Goal: Task Accomplishment & Management: Use online tool/utility

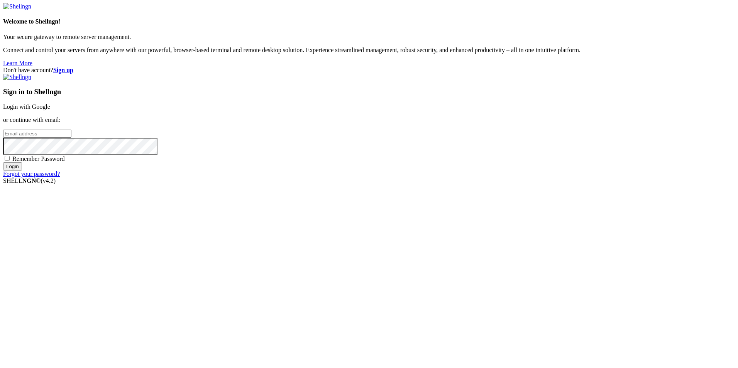
click at [71, 138] on input "email" at bounding box center [37, 134] width 68 height 8
type input "[EMAIL_ADDRESS][DOMAIN_NAME]"
click at [22, 171] on input "Login" at bounding box center [12, 166] width 19 height 8
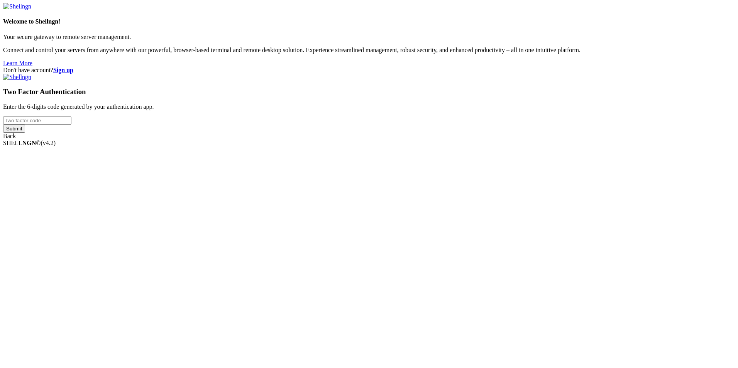
click at [71, 125] on input "number" at bounding box center [37, 121] width 68 height 8
type input "727334"
click at [25, 133] on input "Submit" at bounding box center [14, 129] width 22 height 8
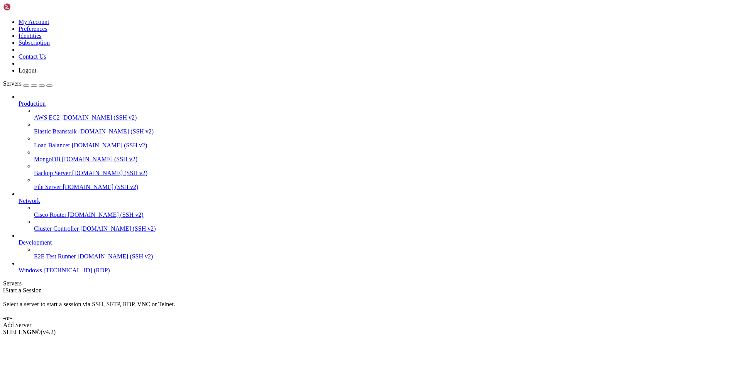
click at [76, 274] on span "[TECHNICAL_ID] (RDP)" at bounding box center [77, 270] width 66 height 7
click at [49, 86] on div "button" at bounding box center [49, 86] width 0 height 0
click at [5, 280] on div "Servers" at bounding box center [368, 283] width 731 height 7
click at [44, 274] on span "[TECHNICAL_ID] (RDP)" at bounding box center [77, 270] width 66 height 7
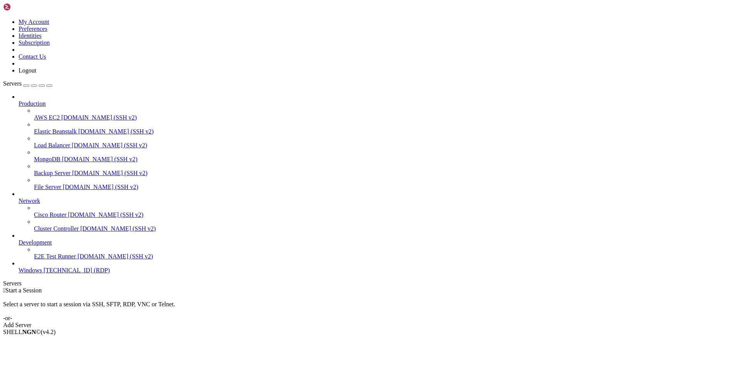
click at [44, 274] on span "[TECHNICAL_ID] (RDP)" at bounding box center [77, 270] width 66 height 7
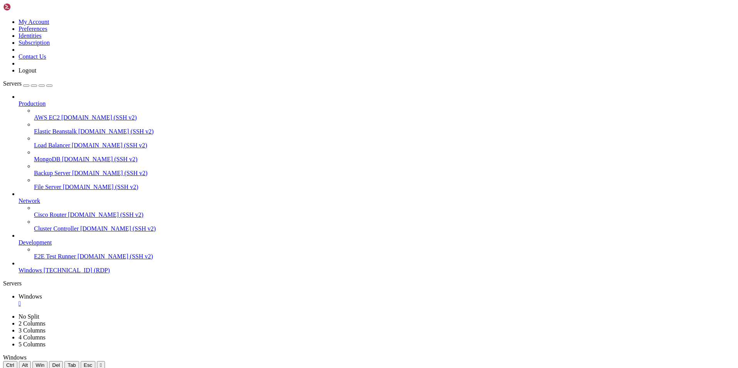
click at [49, 86] on div "button" at bounding box center [49, 86] width 0 height 0
click at [3, 280] on div "Servers" at bounding box center [368, 283] width 731 height 7
click at [3, 19] on icon at bounding box center [3, 19] width 0 height 0
click at [34, 274] on link "Windows [TECHNICAL_ID] (RDP)" at bounding box center [377, 270] width 716 height 7
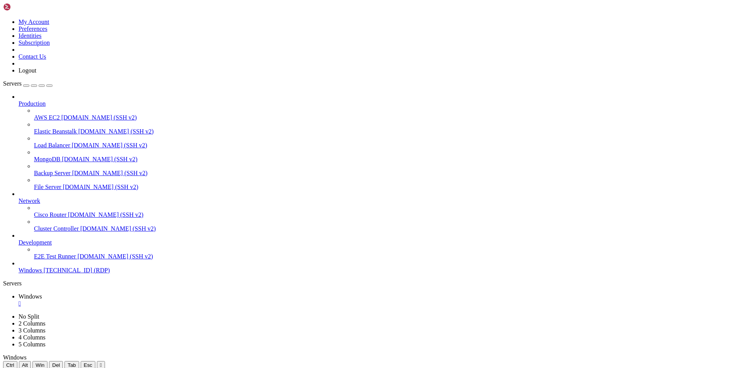
click at [41, 260] on span "E2E Test Runner" at bounding box center [55, 256] width 42 height 7
click at [46, 274] on span "[TECHNICAL_ID] (RDP)" at bounding box center [77, 270] width 66 height 7
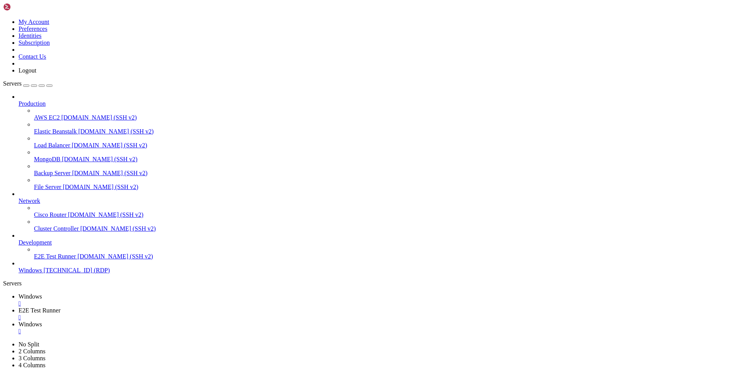
click at [206, 314] on div "" at bounding box center [377, 317] width 716 height 7
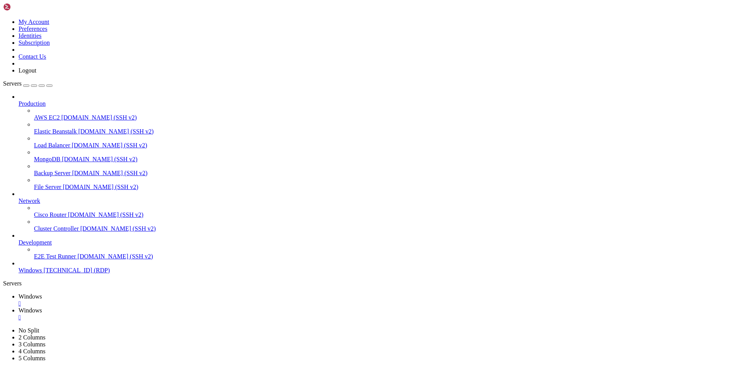
click at [158, 307] on link "Windows " at bounding box center [377, 314] width 716 height 14
click at [189, 314] on div "" at bounding box center [377, 317] width 716 height 7
drag, startPoint x: 83, startPoint y: 371, endPoint x: 115, endPoint y: 448, distance: 83.6
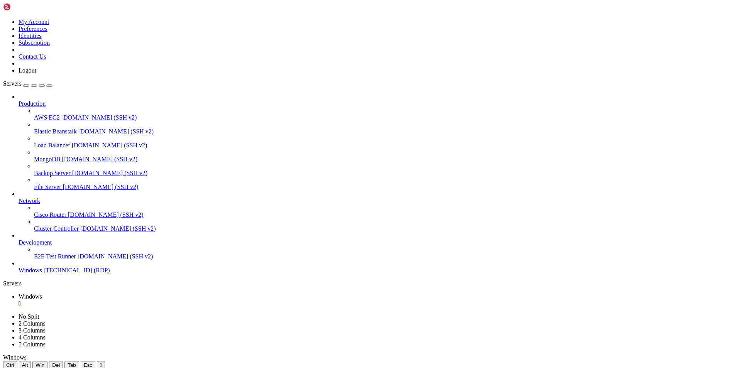
click at [3, 19] on icon at bounding box center [3, 19] width 0 height 0
click at [36, 74] on link "Logout" at bounding box center [28, 70] width 18 height 7
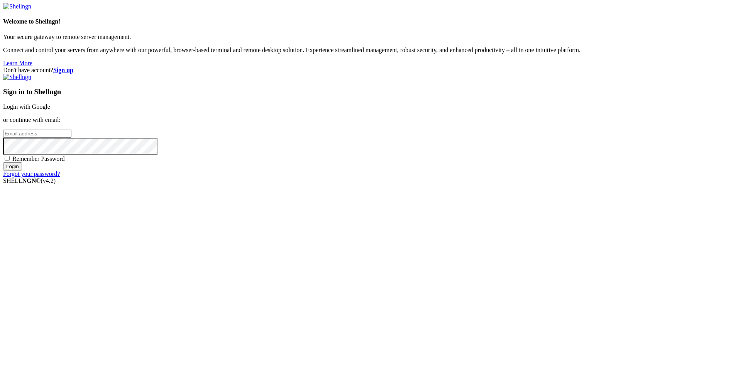
click at [71, 138] on input "email" at bounding box center [37, 134] width 68 height 8
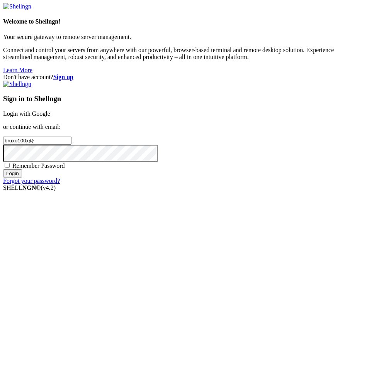
drag, startPoint x: 226, startPoint y: 176, endPoint x: 220, endPoint y: 172, distance: 6.6
click at [71, 145] on input "bruxo100x@" at bounding box center [37, 141] width 68 height 8
type input "[EMAIL_ADDRESS][DOMAIN_NAME]"
click at [3, 169] on input "Login" at bounding box center [12, 173] width 19 height 8
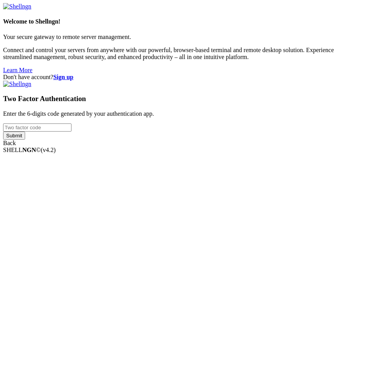
click at [71, 132] on input "number" at bounding box center [37, 127] width 68 height 8
type input "7"
type input "873696"
click at [3, 132] on input "Submit" at bounding box center [14, 136] width 22 height 8
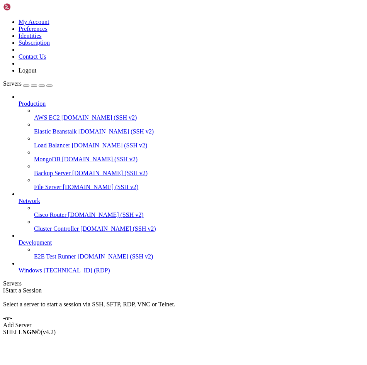
click at [50, 274] on span "[TECHNICAL_ID] (RDP)" at bounding box center [77, 270] width 66 height 7
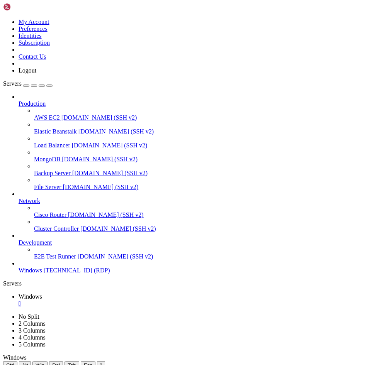
click at [3, 19] on icon at bounding box center [3, 19] width 0 height 0
click at [3, 19] on link at bounding box center [3, 19] width 0 height 0
click at [50, 46] on link "Subscription" at bounding box center [34, 42] width 31 height 7
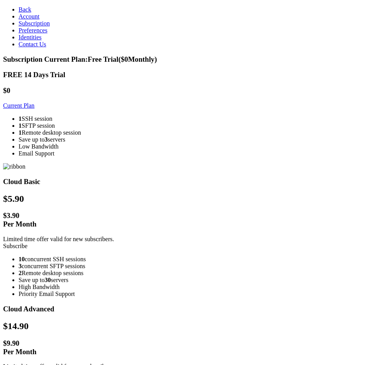
click at [34, 103] on link "Current Plan" at bounding box center [18, 105] width 31 height 7
click at [39, 20] on link "Account" at bounding box center [29, 16] width 21 height 7
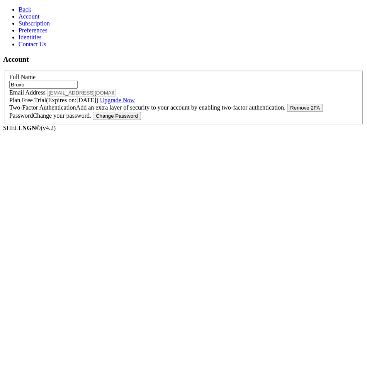
click at [135, 103] on link "Upgrade Now" at bounding box center [117, 100] width 35 height 7
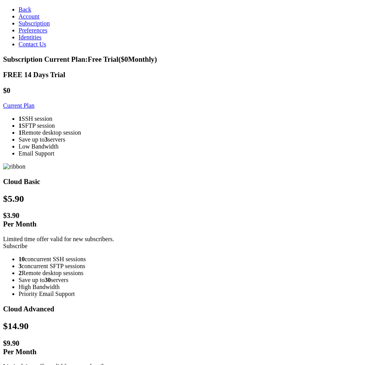
click at [27, 243] on link "Subscribe" at bounding box center [15, 246] width 24 height 7
click at [19, 6] on icon at bounding box center [19, 9] width 0 height 7
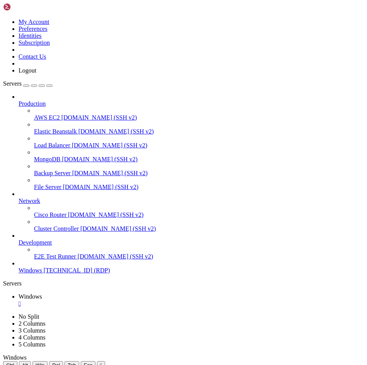
click at [3, 19] on icon at bounding box center [3, 19] width 0 height 0
click at [36, 74] on link "Logout" at bounding box center [28, 70] width 18 height 7
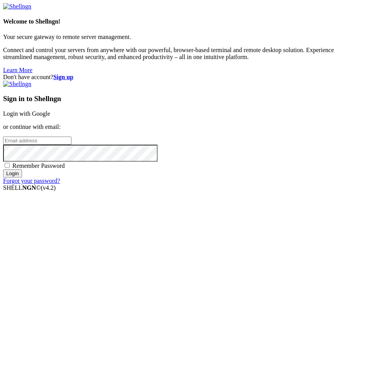
click at [73, 74] on strong "Sign up" at bounding box center [63, 77] width 20 height 7
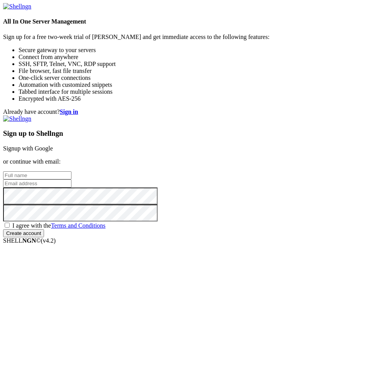
click at [71, 176] on input "text" at bounding box center [37, 175] width 68 height 8
type input "Bruxo"
type input "[EMAIL_ADDRESS][DOMAIN_NAME]"
click at [105, 229] on span "I agree with the Terms and Conditions" at bounding box center [58, 225] width 93 height 7
click at [10, 228] on input "I agree with the Terms and Conditions" at bounding box center [7, 225] width 5 height 5
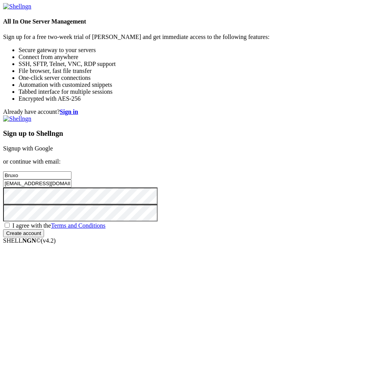
checkbox input "true"
drag, startPoint x: 171, startPoint y: 195, endPoint x: 71, endPoint y: 193, distance: 100.7
click at [78, 198] on form "All In One Server Management Sign up for a free two-week trial of [PERSON_NAME]…" at bounding box center [183, 120] width 360 height 234
type input "[EMAIL_ADDRESS][DOMAIN_NAME]"
click at [3, 229] on input "Create account" at bounding box center [23, 233] width 41 height 8
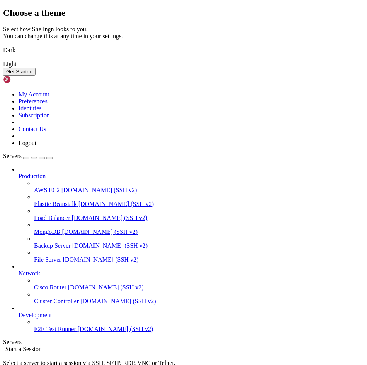
click at [3, 45] on img at bounding box center [3, 45] width 0 height 0
click at [35, 76] on button "Get Started" at bounding box center [19, 72] width 32 height 8
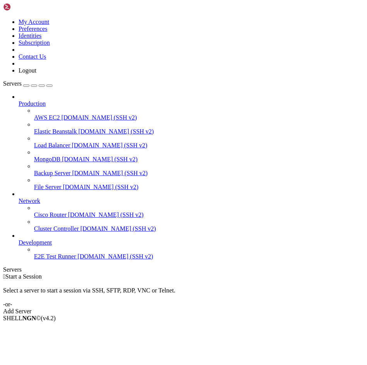
click at [3, 19] on icon at bounding box center [3, 19] width 0 height 0
click at [202, 280] on div "Select a server to start a session via SSH, SFTP, RDP, VNC or Telnet. -or-" at bounding box center [183, 294] width 360 height 28
click at [224, 308] on div "Add Server" at bounding box center [183, 311] width 360 height 7
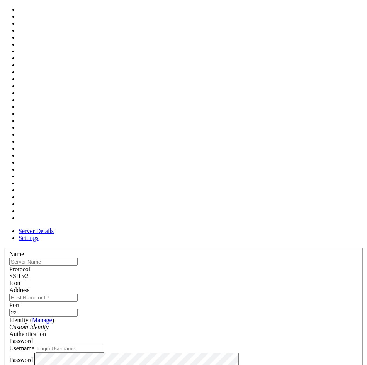
click at [9, 287] on span at bounding box center [9, 287] width 0 height 0
click at [78, 258] on input "text" at bounding box center [43, 262] width 68 height 8
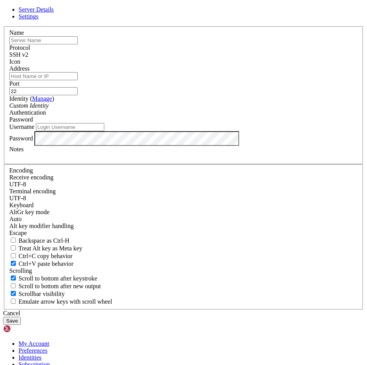
type input "Windows"
type input "[TECHNICAL_ID]"
click at [78, 95] on input "22" at bounding box center [43, 91] width 68 height 8
drag, startPoint x: 239, startPoint y: 144, endPoint x: 174, endPoint y: 139, distance: 65.3
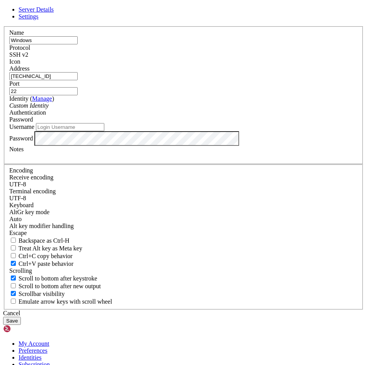
click at [174, 139] on fieldset "Name Windows Protocol SSH v2 Icon Address 185.225.226.69 Port 22 ( Manage )" at bounding box center [183, 95] width 359 height 138
click at [147, 109] on div "Custom Identity" at bounding box center [183, 105] width 348 height 7
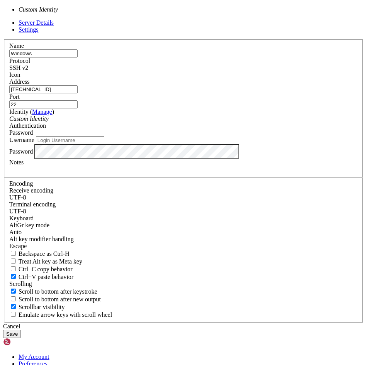
click at [78, 108] on input "22" at bounding box center [43, 104] width 68 height 8
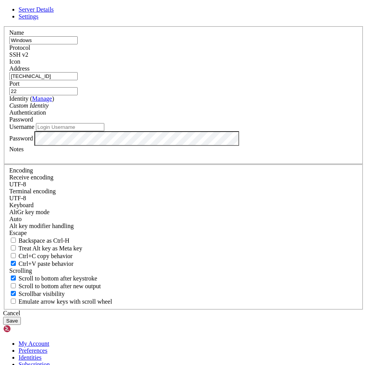
click at [78, 95] on input "22" at bounding box center [43, 91] width 68 height 8
click at [78, 95] on input "Port" at bounding box center [43, 91] width 68 height 8
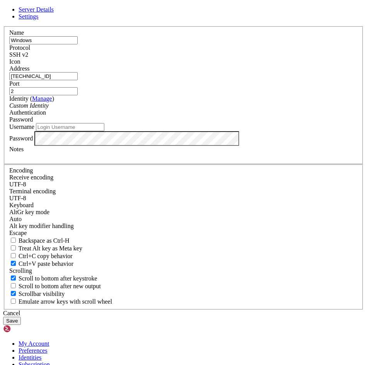
type input "22"
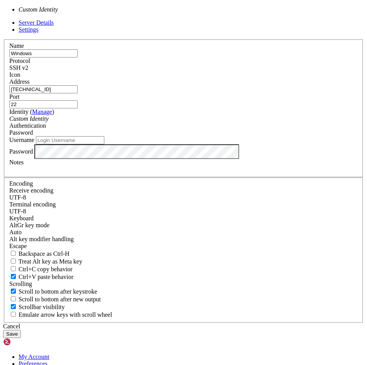
click at [174, 122] on div "Custom Identity" at bounding box center [183, 118] width 348 height 7
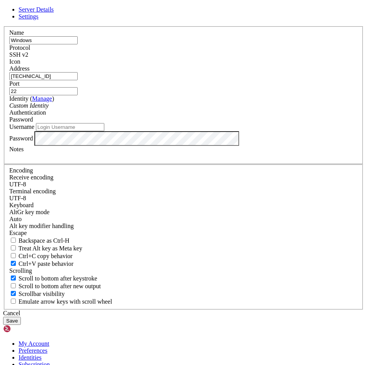
click at [260, 123] on div "Password" at bounding box center [183, 119] width 348 height 7
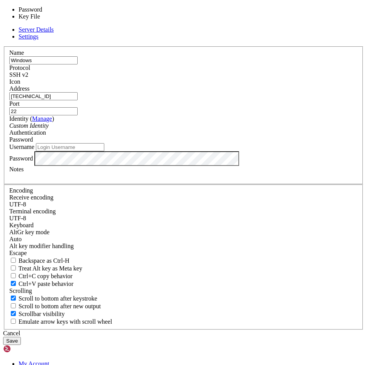
click at [260, 143] on div "Password" at bounding box center [183, 139] width 348 height 7
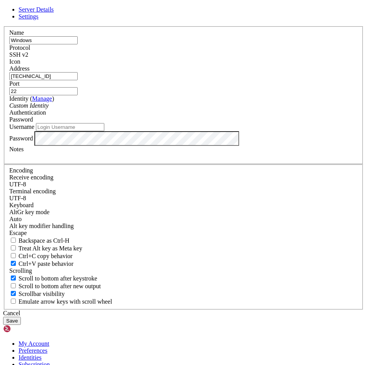
click at [104, 131] on input "Username" at bounding box center [70, 127] width 68 height 8
type input "a"
type input "Administrator"
click at [286, 146] on div "Password" at bounding box center [183, 138] width 348 height 15
click at [33, 141] on label "Password" at bounding box center [21, 138] width 24 height 7
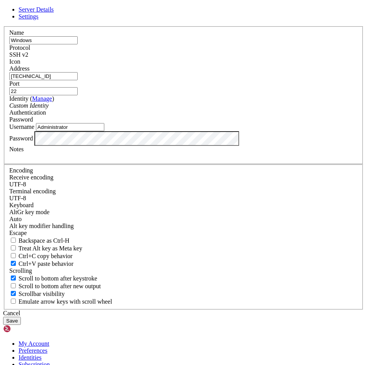
click at [33, 141] on label "Password" at bounding box center [21, 138] width 24 height 7
drag, startPoint x: 211, startPoint y: 215, endPoint x: 186, endPoint y: 166, distance: 54.2
click at [186, 109] on div "Custom Identity" at bounding box center [183, 105] width 348 height 7
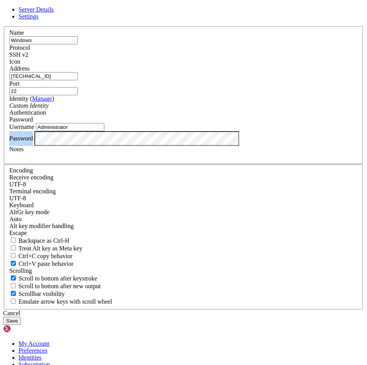
click at [34, 130] on label "Username" at bounding box center [21, 126] width 25 height 7
click at [104, 131] on input "Administrator" at bounding box center [70, 127] width 68 height 8
click at [78, 80] on input "[TECHNICAL_ID]" at bounding box center [43, 76] width 68 height 8
click at [29, 72] on label "Address" at bounding box center [19, 68] width 20 height 7
click at [78, 80] on input "[TECHNICAL_ID]" at bounding box center [43, 76] width 68 height 8
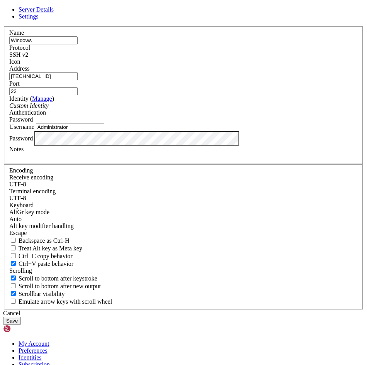
click at [211, 58] on div "Protocol SSH v2" at bounding box center [183, 51] width 348 height 14
click at [28, 58] on span "SSH v2" at bounding box center [18, 54] width 19 height 7
click at [191, 146] on div "Password" at bounding box center [183, 138] width 348 height 15
click at [21, 317] on button "Save" at bounding box center [12, 321] width 18 height 8
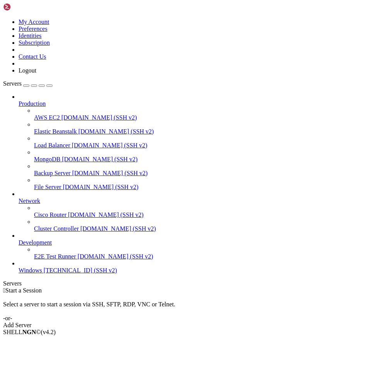
click at [31, 274] on span "Windows" at bounding box center [31, 270] width 24 height 7
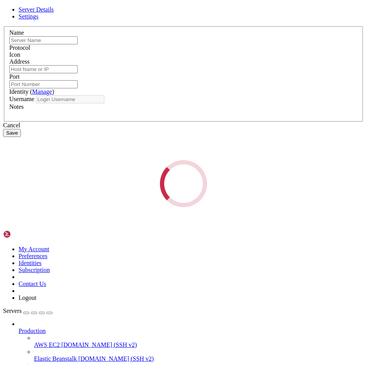
type input "Windows"
type input "[TECHNICAL_ID]"
type input "22"
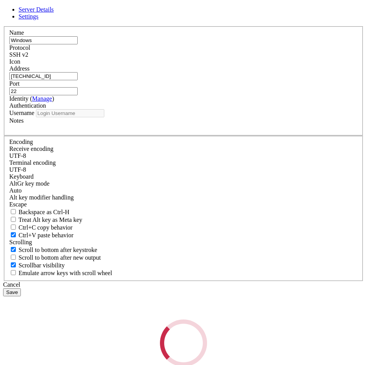
type input "Administrator"
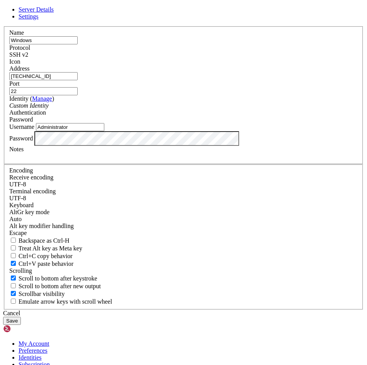
click at [21, 317] on button "Save" at bounding box center [12, 321] width 18 height 8
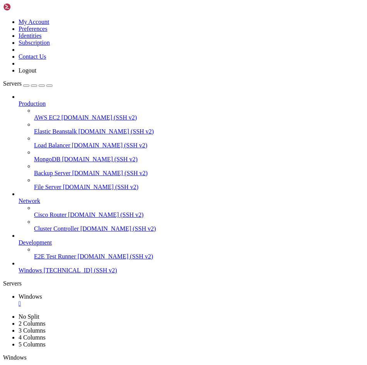
click at [23, 274] on div "Production AWS EC2 demo.shellngn.com (SSH v2) Elastic Beanstalk demo.shellngn.c…" at bounding box center [183, 183] width 360 height 181
click at [41, 274] on span "Windows" at bounding box center [31, 270] width 24 height 7
click at [138, 300] on div "" at bounding box center [191, 303] width 345 height 7
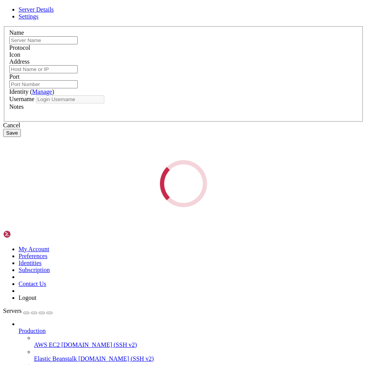
type input "Windows"
type input "[TECHNICAL_ID]"
type input "22"
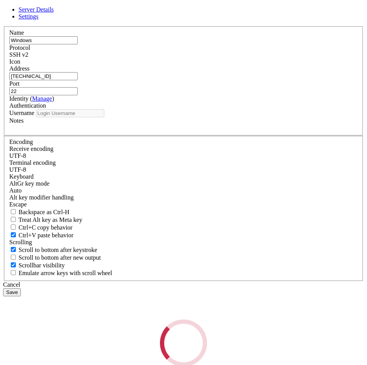
type input "Administrator"
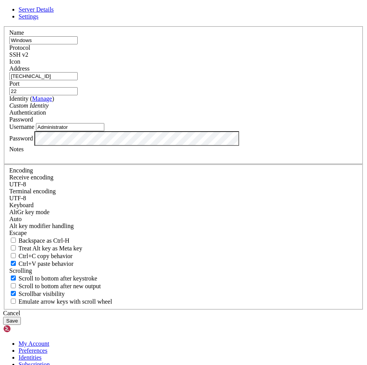
click at [134, 146] on div "Password" at bounding box center [183, 138] width 348 height 15
click at [135, 146] on div "Password" at bounding box center [183, 138] width 348 height 15
click at [21, 317] on button "Save" at bounding box center [12, 321] width 18 height 8
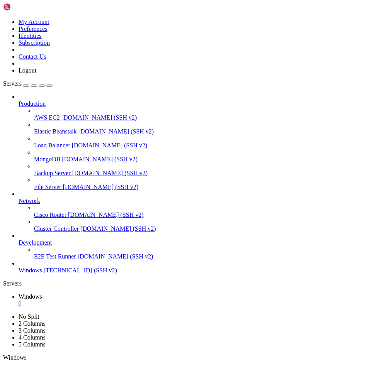
click at [31, 274] on span "Windows" at bounding box center [31, 270] width 24 height 7
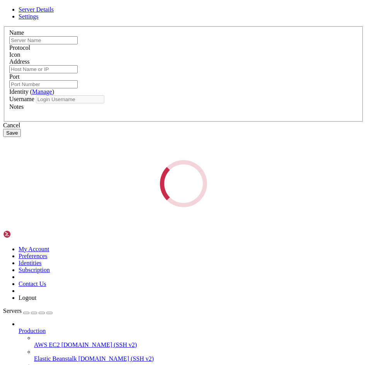
type input "Windows"
type input "[TECHNICAL_ID]"
type input "22"
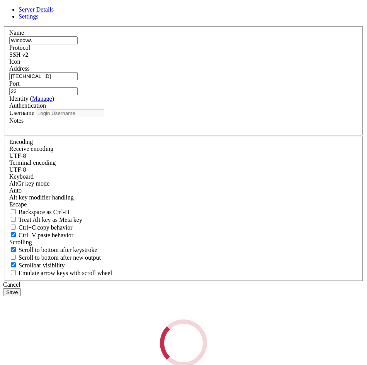
type input "Administrator"
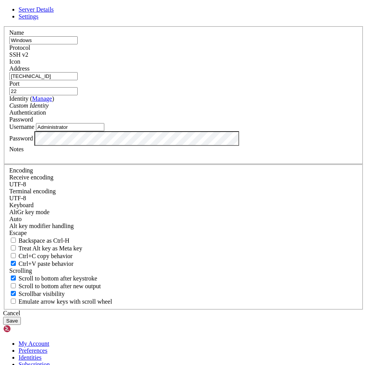
click at [37, 228] on div "Server Details Settings Name Windows Protocol SSH v2 Icon" at bounding box center [183, 165] width 360 height 319
click at [247, 123] on div "Password" at bounding box center [183, 119] width 348 height 7
click at [245, 58] on div "SSH v2" at bounding box center [183, 54] width 348 height 7
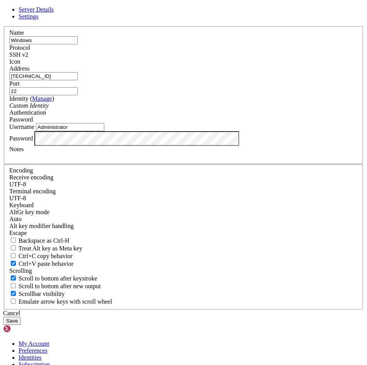
click at [78, 44] on input "Windows" at bounding box center [43, 40] width 68 height 8
click at [152, 44] on div "Name Windows" at bounding box center [183, 36] width 348 height 15
click at [21, 317] on button "Save" at bounding box center [12, 321] width 18 height 8
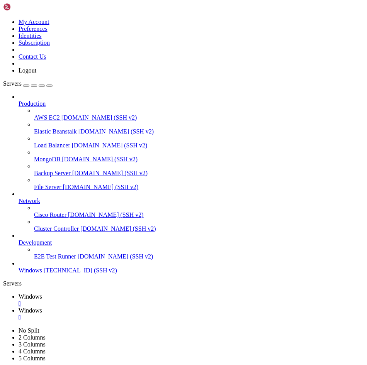
click at [62, 274] on span "185.225.226.69 (SSH v2)" at bounding box center [80, 270] width 73 height 7
click at [189, 314] on div "" at bounding box center [191, 317] width 345 height 7
click at [137, 300] on div "" at bounding box center [191, 303] width 345 height 7
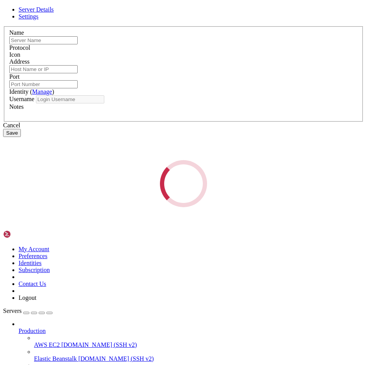
type input "Windows"
type input "[TECHNICAL_ID]"
type input "22"
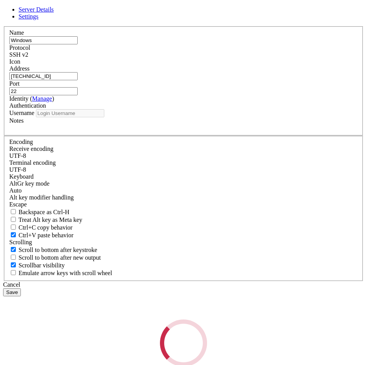
type input "Administrator"
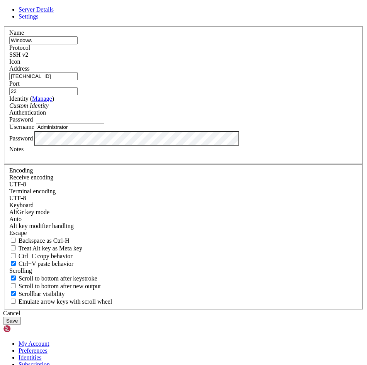
click at [78, 80] on input "[TECHNICAL_ID]" at bounding box center [43, 76] width 68 height 8
click at [21, 317] on button "Save" at bounding box center [12, 321] width 18 height 8
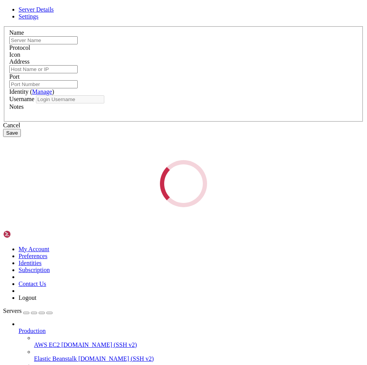
type input "Windows"
type input "[TECHNICAL_ID]"
type input "22"
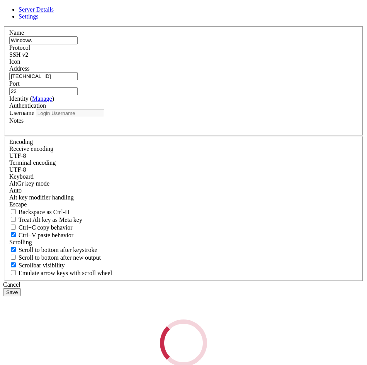
type input "Administrator"
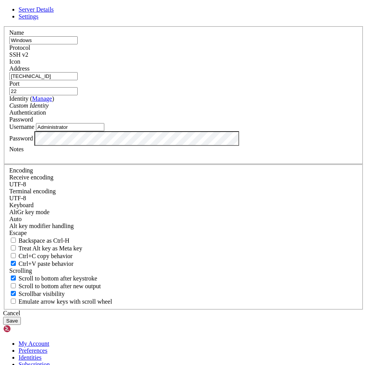
click at [21, 317] on button "Save" at bounding box center [12, 321] width 18 height 8
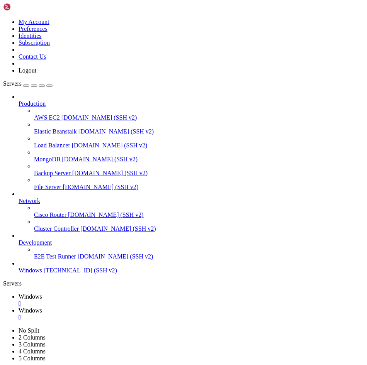
click at [140, 300] on div "" at bounding box center [191, 303] width 345 height 7
click at [3, 19] on link at bounding box center [3, 19] width 0 height 0
click at [36, 74] on link "Logout" at bounding box center [28, 70] width 18 height 7
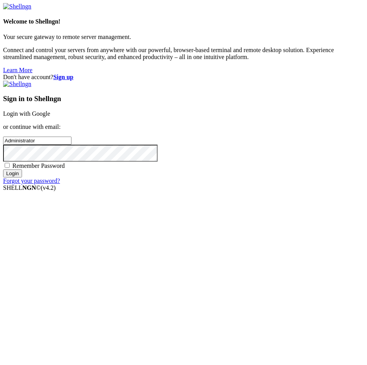
click at [71, 145] on input "Administrator" at bounding box center [37, 141] width 68 height 8
type input "[EMAIL_ADDRESS][DOMAIN_NAME]"
click at [3, 169] on input "Login" at bounding box center [12, 173] width 19 height 8
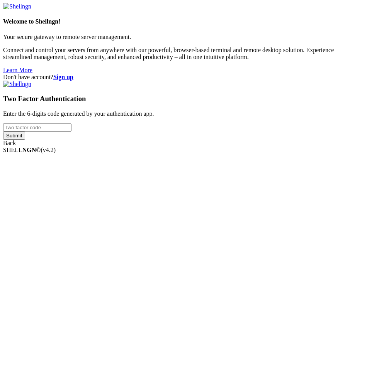
click at [71, 132] on input "number" at bounding box center [37, 127] width 68 height 8
type input "819334"
click at [25, 140] on input "Submit" at bounding box center [14, 136] width 22 height 8
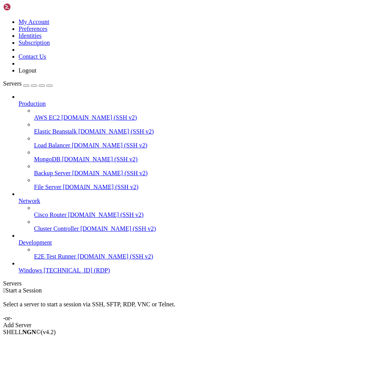
click at [193, 287] on div " Start a Session Select a server to start a session via SSH, SFTP, RDP, VNC or…" at bounding box center [183, 308] width 360 height 42
click at [42, 274] on span "Windows" at bounding box center [31, 270] width 24 height 7
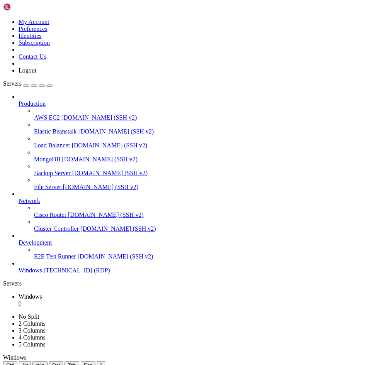
click at [3, 19] on icon at bounding box center [3, 19] width 0 height 0
click at [50, 46] on link "Subscription" at bounding box center [34, 42] width 31 height 7
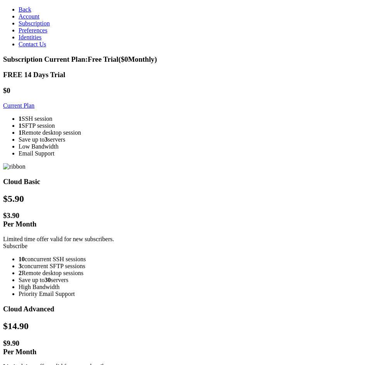
scroll to position [211, 0]
click at [27, 243] on link "Subscribe" at bounding box center [15, 246] width 24 height 7
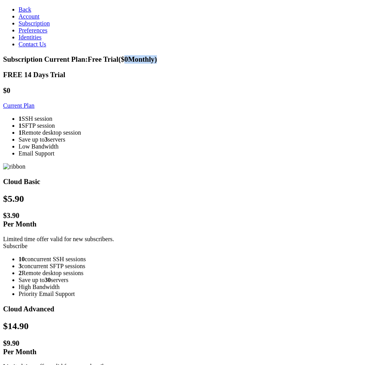
drag, startPoint x: 319, startPoint y: 10, endPoint x: 351, endPoint y: 12, distance: 32.1
click at [157, 55] on span "Current Plan: Free Trial ($ 0 Monthly)" at bounding box center [100, 59] width 113 height 8
click at [39, 20] on link "Account" at bounding box center [29, 16] width 21 height 7
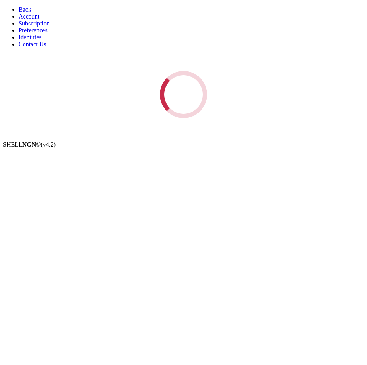
click at [19, 6] on span "Back" at bounding box center [25, 9] width 13 height 7
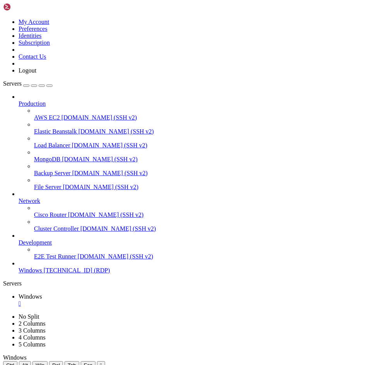
click at [50, 274] on link "Windows [TECHNICAL_ID] (RDP)" at bounding box center [191, 270] width 345 height 7
click at [139, 300] on div "" at bounding box center [191, 303] width 345 height 7
click at [61, 114] on span "[DOMAIN_NAME] (SSH v2)" at bounding box center [99, 117] width 76 height 7
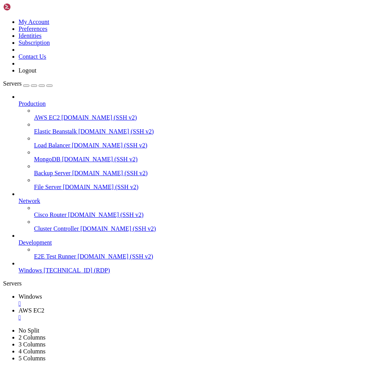
click at [42, 274] on span "Windows" at bounding box center [31, 270] width 24 height 7
click at [44, 307] on span "AWS EC2" at bounding box center [32, 310] width 26 height 7
click at [188, 314] on div "" at bounding box center [191, 317] width 345 height 7
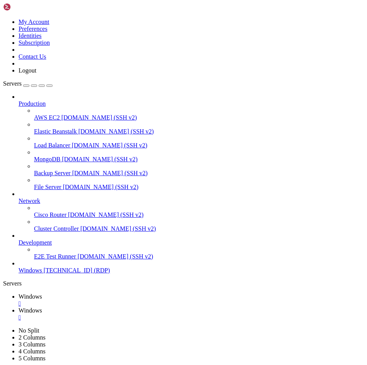
click at [188, 314] on div "" at bounding box center [191, 317] width 345 height 7
